Goal: Check status: Check status

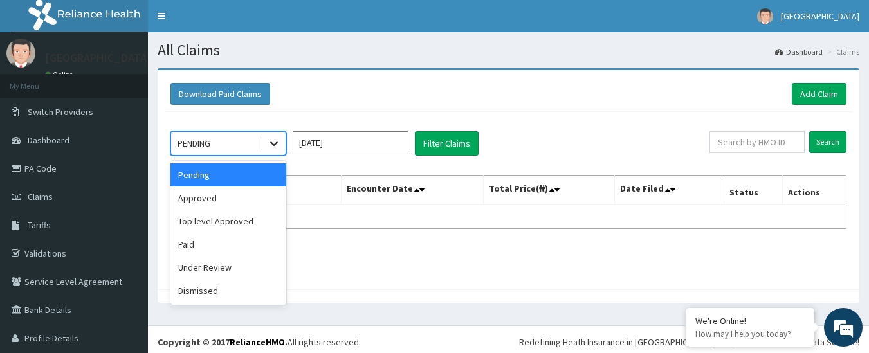
click at [273, 140] on icon at bounding box center [274, 143] width 13 height 13
click at [244, 200] on div "Approved" at bounding box center [228, 198] width 116 height 23
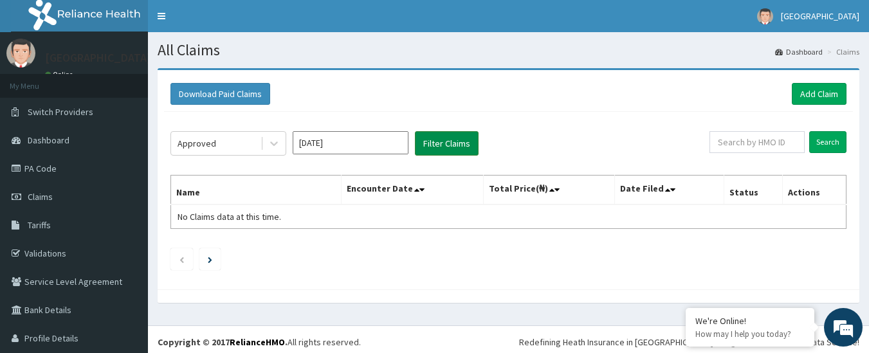
click at [432, 148] on button "Filter Claims" at bounding box center [447, 143] width 64 height 24
click at [432, 143] on button "Filter Claims" at bounding box center [447, 143] width 64 height 24
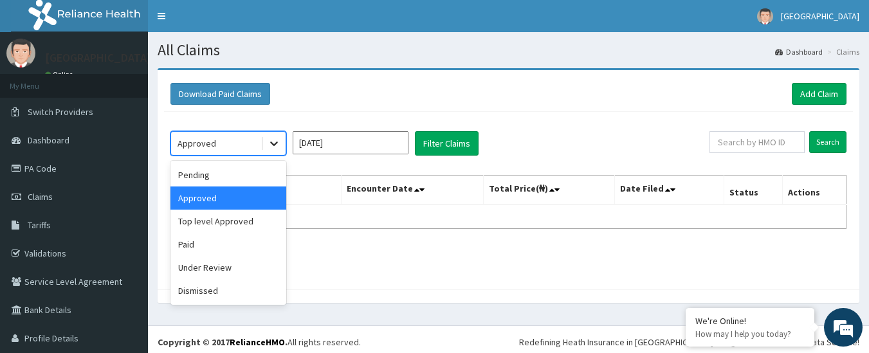
click at [279, 144] on icon at bounding box center [274, 143] width 13 height 13
click at [215, 176] on div "Pending" at bounding box center [228, 174] width 116 height 23
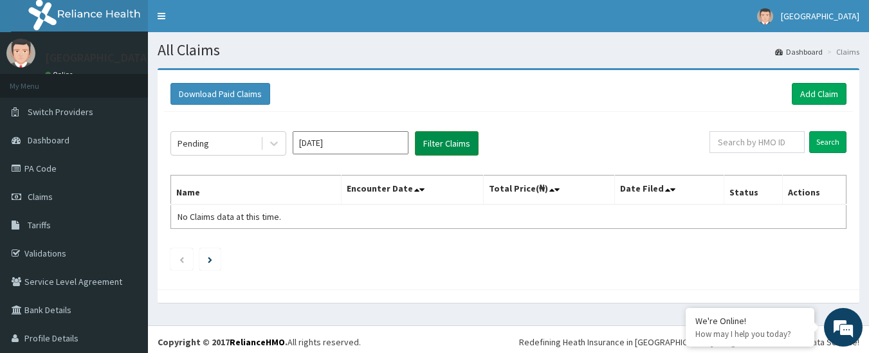
click at [460, 144] on button "Filter Claims" at bounding box center [447, 143] width 64 height 24
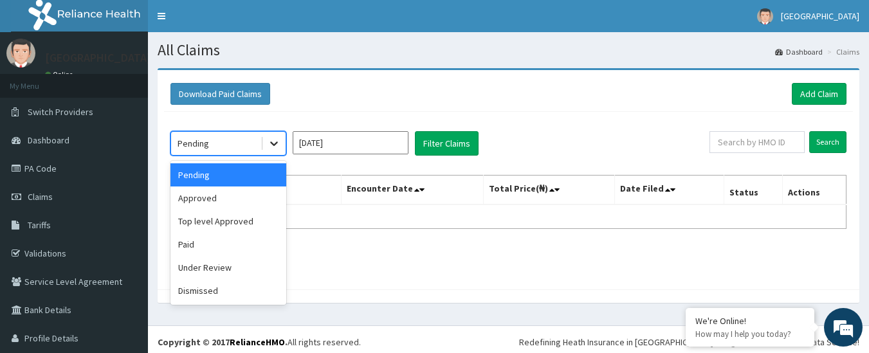
click at [278, 151] on div at bounding box center [274, 143] width 23 height 23
click at [219, 250] on div "Paid" at bounding box center [228, 244] width 116 height 23
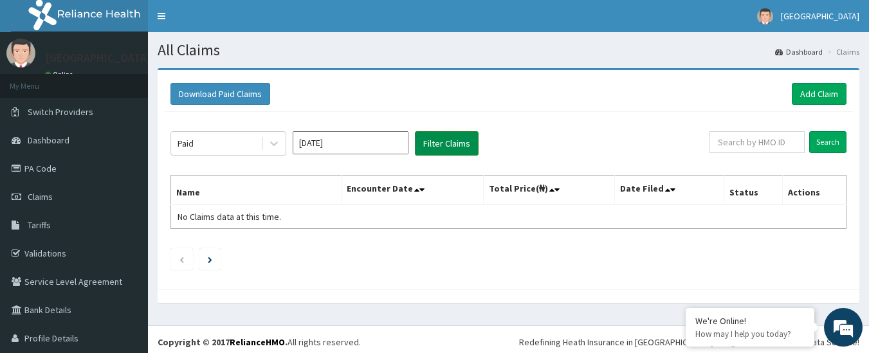
click at [443, 142] on button "Filter Claims" at bounding box center [447, 143] width 64 height 24
click at [442, 142] on button "Filter Claims" at bounding box center [447, 143] width 64 height 24
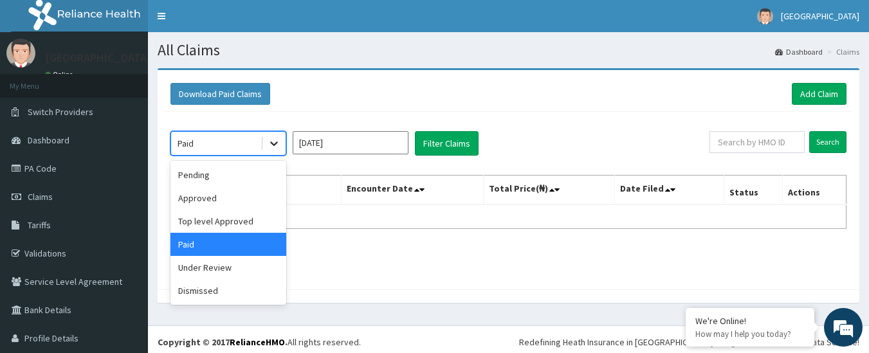
click at [272, 142] on icon at bounding box center [274, 143] width 13 height 13
click at [372, 138] on input "[DATE]" at bounding box center [351, 142] width 116 height 23
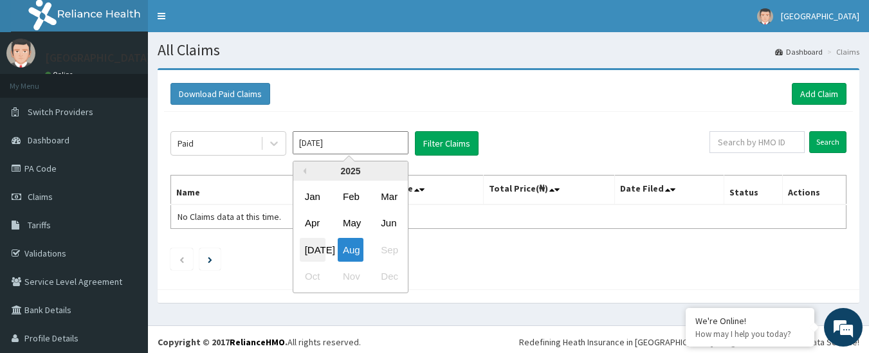
click at [318, 246] on div "[DATE]" at bounding box center [313, 250] width 26 height 24
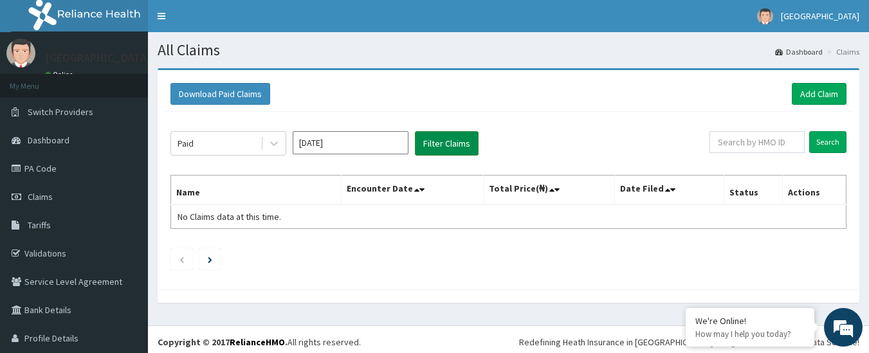
click at [456, 143] on button "Filter Claims" at bounding box center [447, 143] width 64 height 24
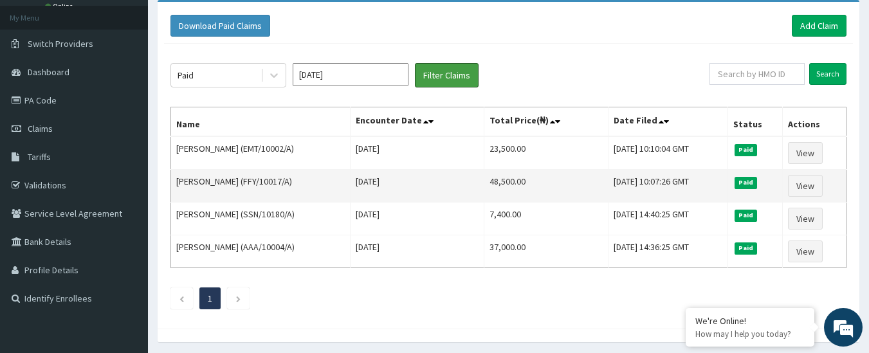
scroll to position [69, 0]
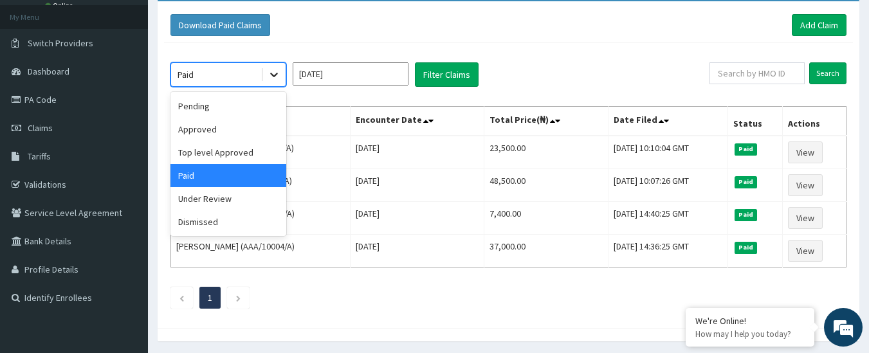
click at [272, 76] on icon at bounding box center [274, 74] width 13 height 13
click at [248, 134] on div "Approved" at bounding box center [228, 129] width 116 height 23
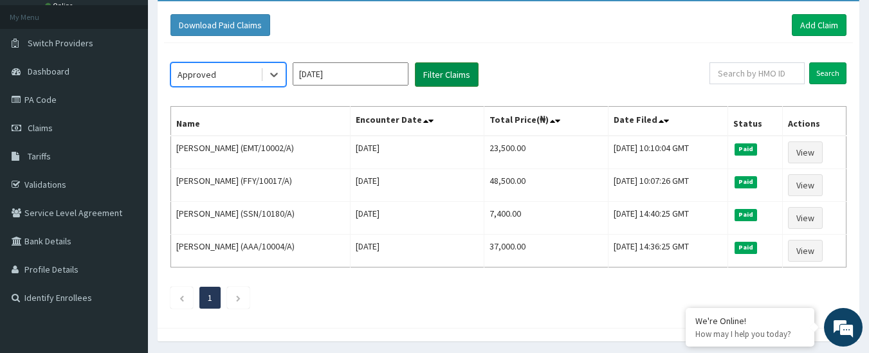
click at [450, 77] on button "Filter Claims" at bounding box center [447, 74] width 64 height 24
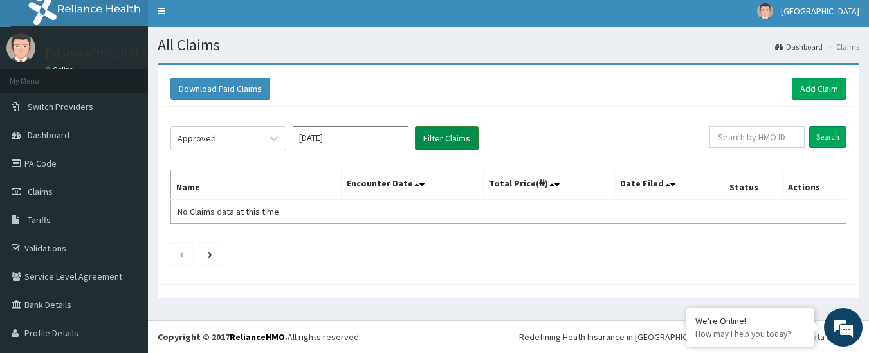
scroll to position [5, 0]
click at [274, 125] on div "Approved [DATE] Filter Claims Search Name Encounter Date Total Price(₦) Date Fi…" at bounding box center [508, 192] width 689 height 171
click at [270, 139] on icon at bounding box center [274, 138] width 13 height 13
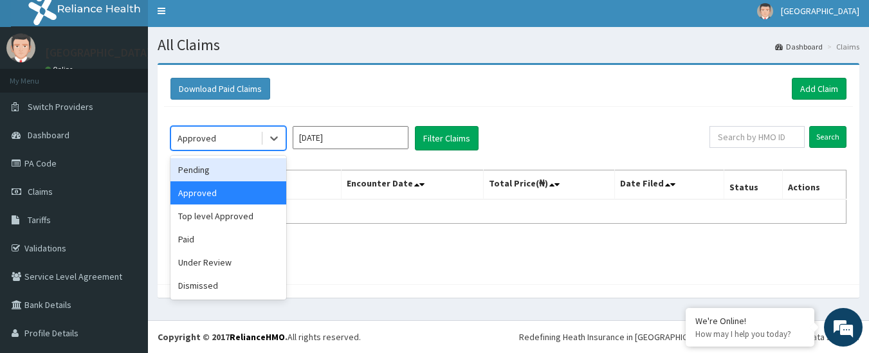
click at [225, 171] on div "Pending" at bounding box center [228, 169] width 116 height 23
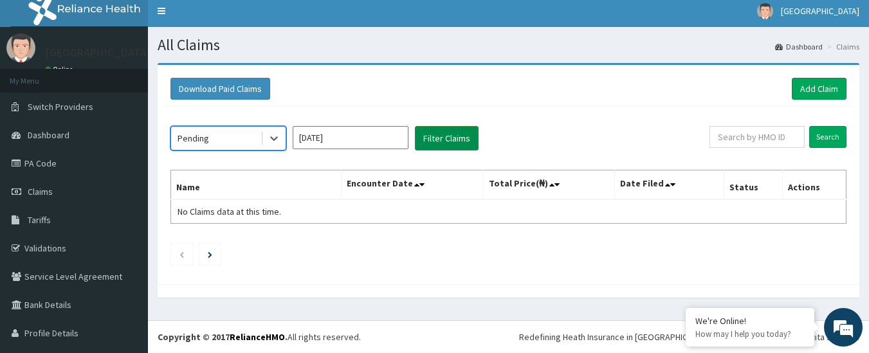
click at [443, 136] on button "Filter Claims" at bounding box center [447, 138] width 64 height 24
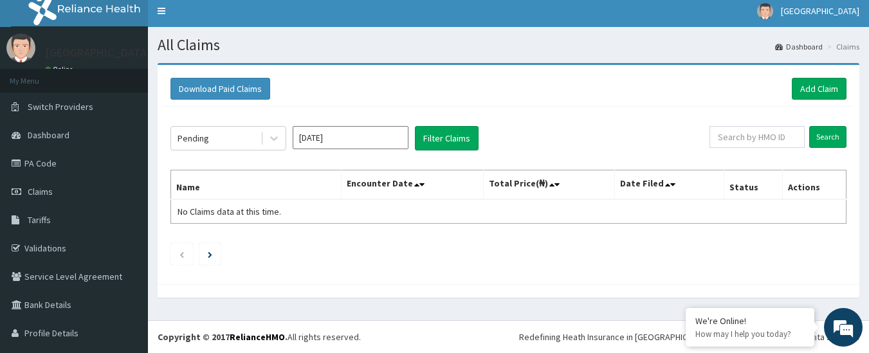
click at [370, 137] on input "[DATE]" at bounding box center [351, 137] width 116 height 23
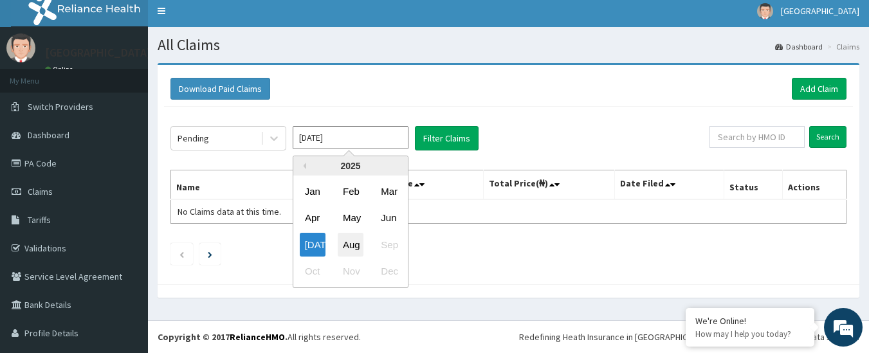
click at [361, 250] on div "Aug" at bounding box center [351, 245] width 26 height 24
type input "[DATE]"
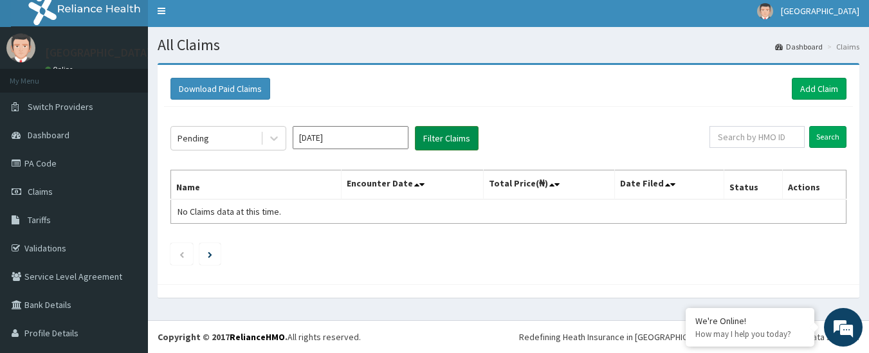
click at [461, 136] on button "Filter Claims" at bounding box center [447, 138] width 64 height 24
click at [51, 169] on link "PA Code" at bounding box center [74, 163] width 148 height 28
